Goal: Find specific page/section: Find specific page/section

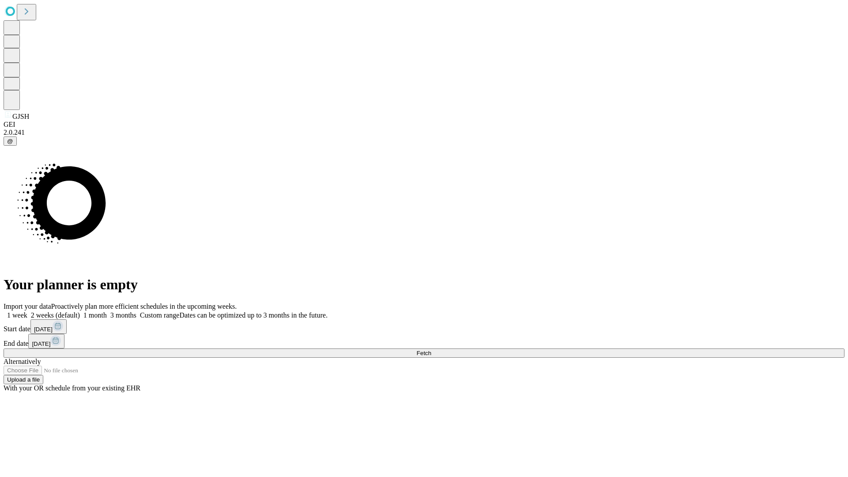
click at [431, 350] on span "Fetch" at bounding box center [423, 353] width 15 height 7
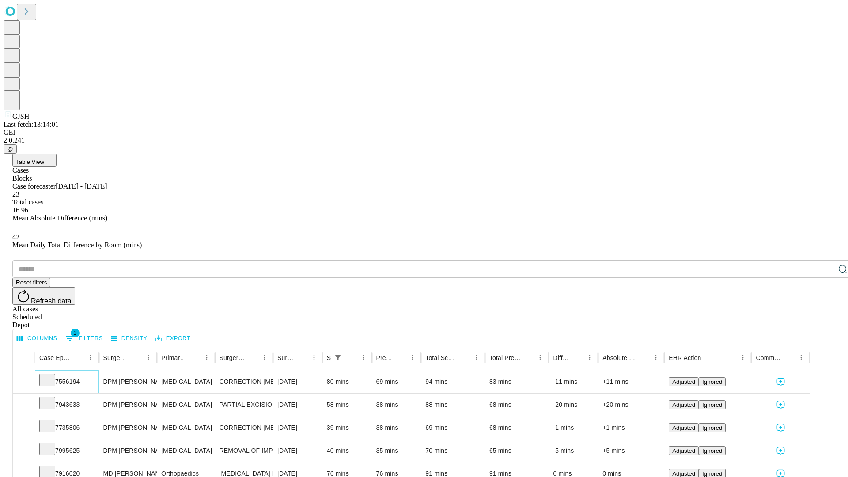
click at [52, 375] on icon at bounding box center [47, 379] width 9 height 9
